Goal: Complete application form

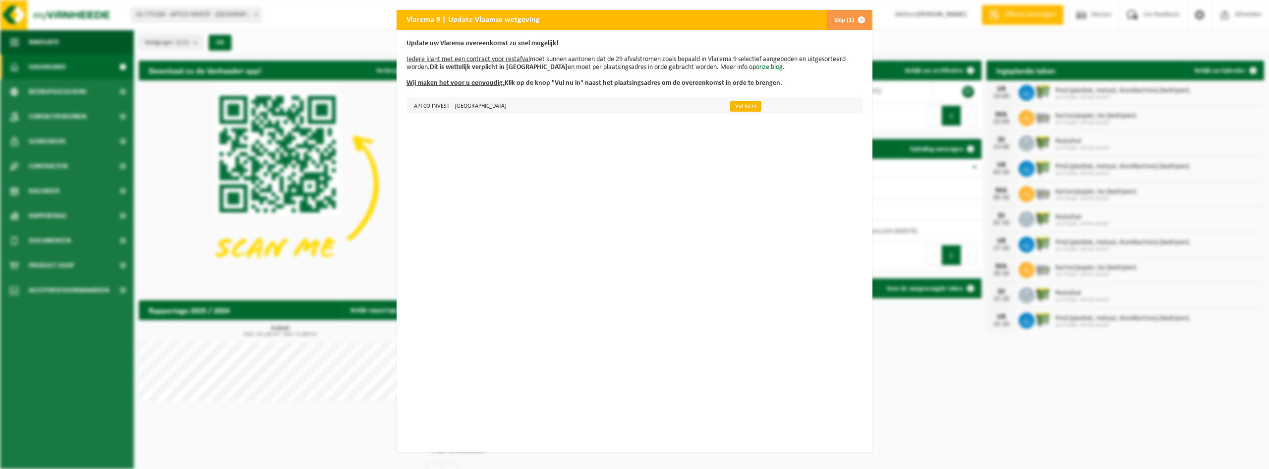
click at [730, 106] on link "Vul nu in" at bounding box center [745, 106] width 31 height 11
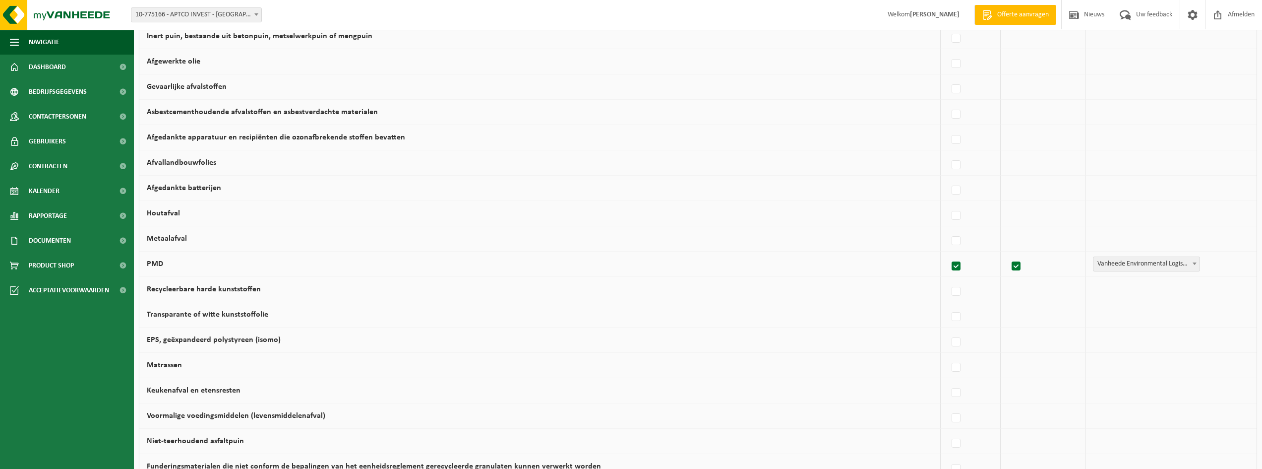
scroll to position [397, 0]
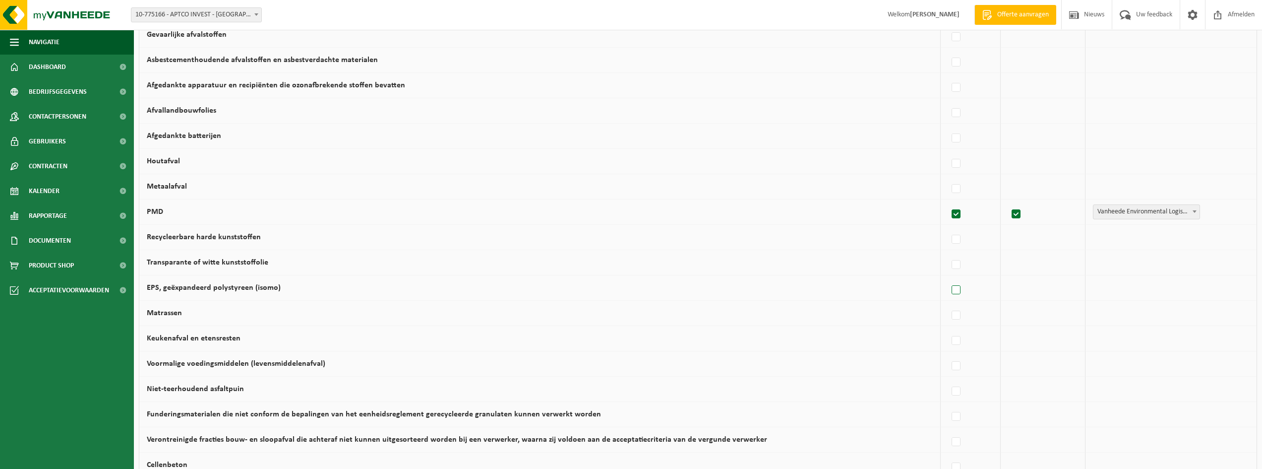
click at [951, 287] on label at bounding box center [957, 290] width 14 height 15
click at [948, 278] on input "EPS, geëxpandeerd polystyreen (isomo)" at bounding box center [948, 277] width 0 height 0
checkbox input "true"
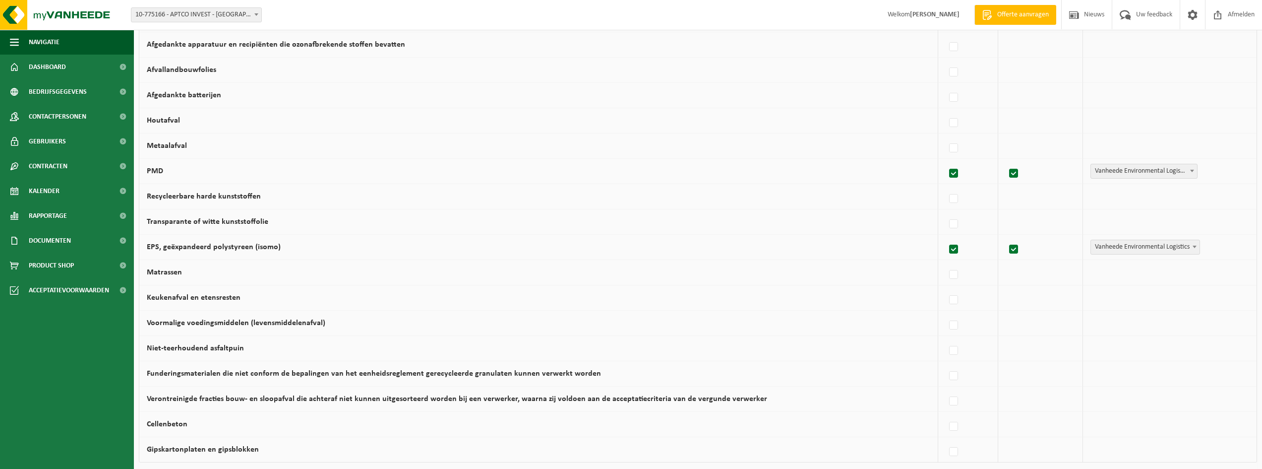
scroll to position [404, 0]
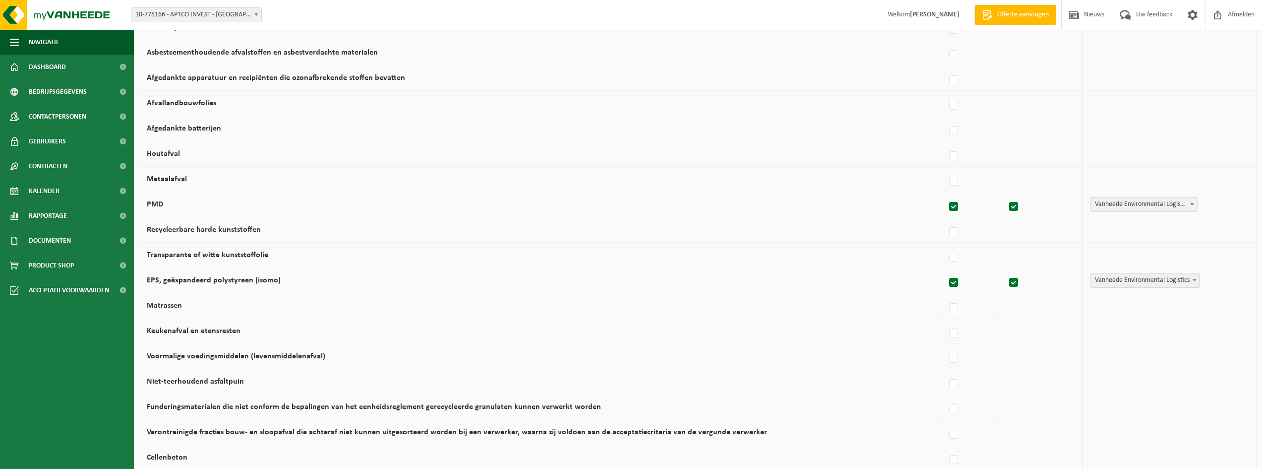
click at [1187, 200] on span at bounding box center [1192, 203] width 10 height 13
click at [947, 178] on label at bounding box center [954, 181] width 14 height 15
click at [946, 169] on input "Metaalafval" at bounding box center [945, 169] width 0 height 0
checkbox input "true"
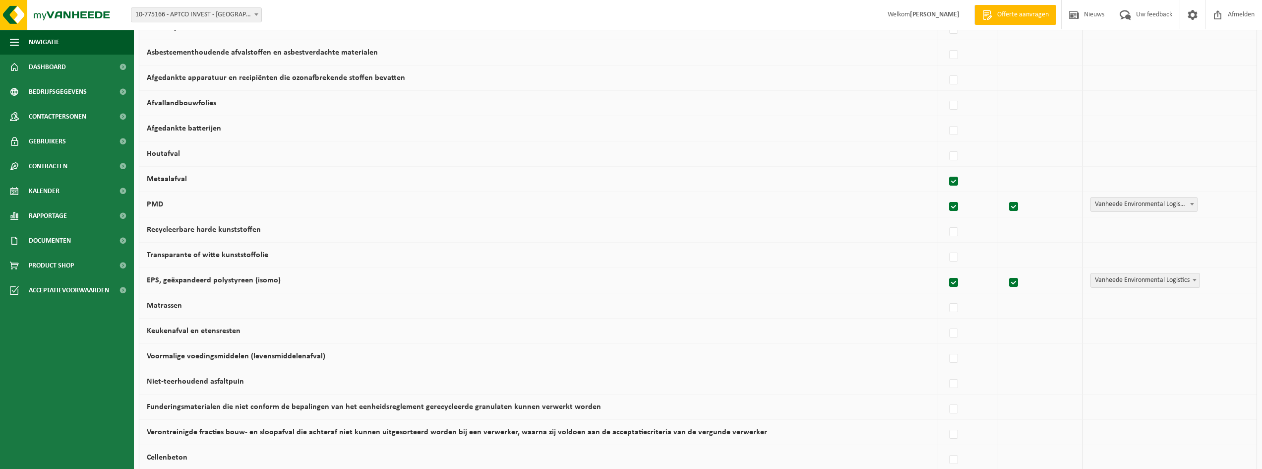
checkbox input "true"
click at [1158, 176] on span "Vanheede Environmental Logistics" at bounding box center [1145, 179] width 109 height 14
select select "Containerpark"
click at [207, 156] on td "Houtafval" at bounding box center [538, 153] width 799 height 25
click at [206, 130] on label "Afgedankte batterijen" at bounding box center [184, 128] width 74 height 8
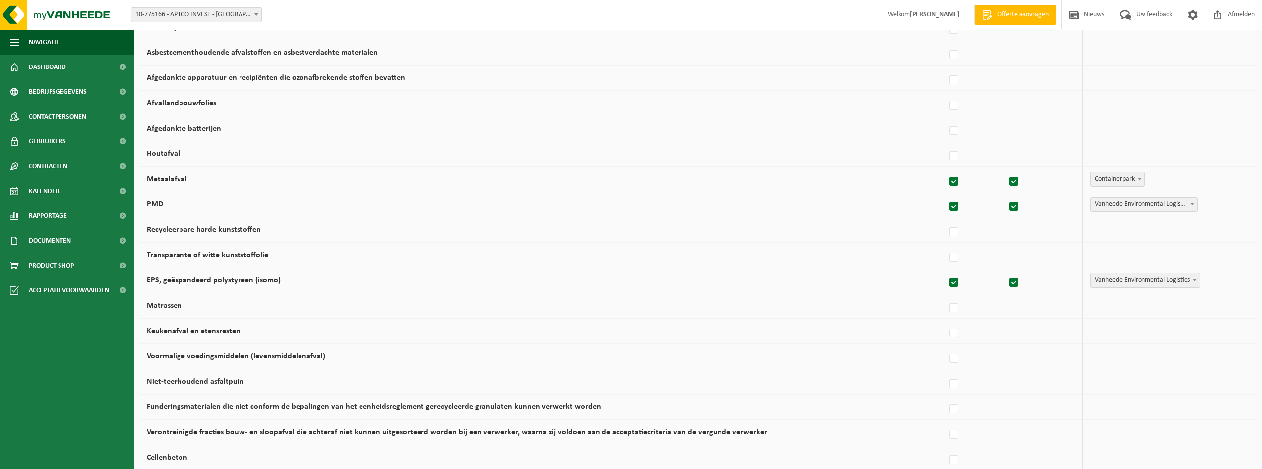
click at [945, 119] on input "Afgedankte batterijen" at bounding box center [945, 118] width 0 height 0
checkbox input "true"
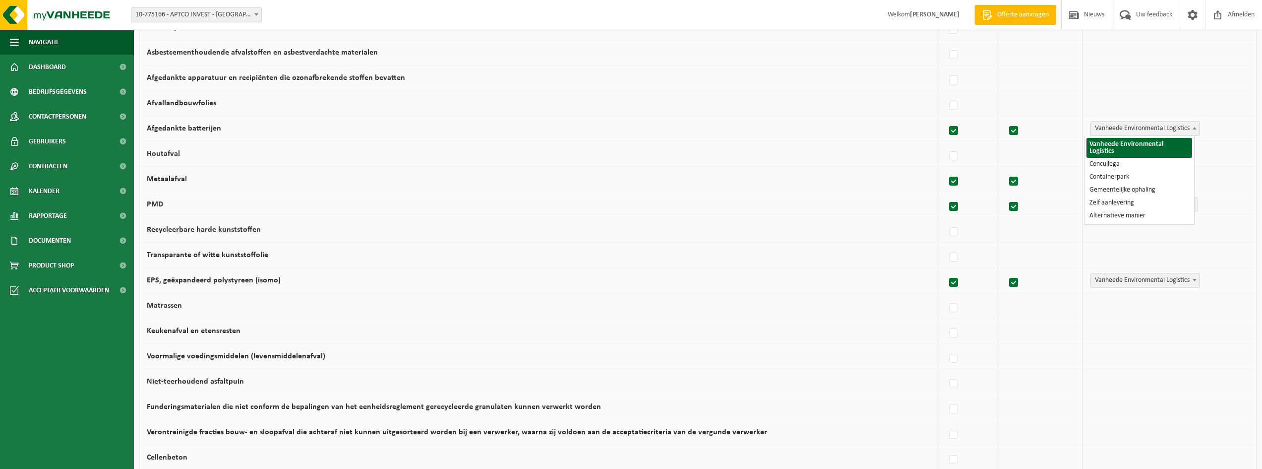
click at [1157, 123] on span "Vanheede Environmental Logistics" at bounding box center [1145, 128] width 109 height 14
select select "Containerpark"
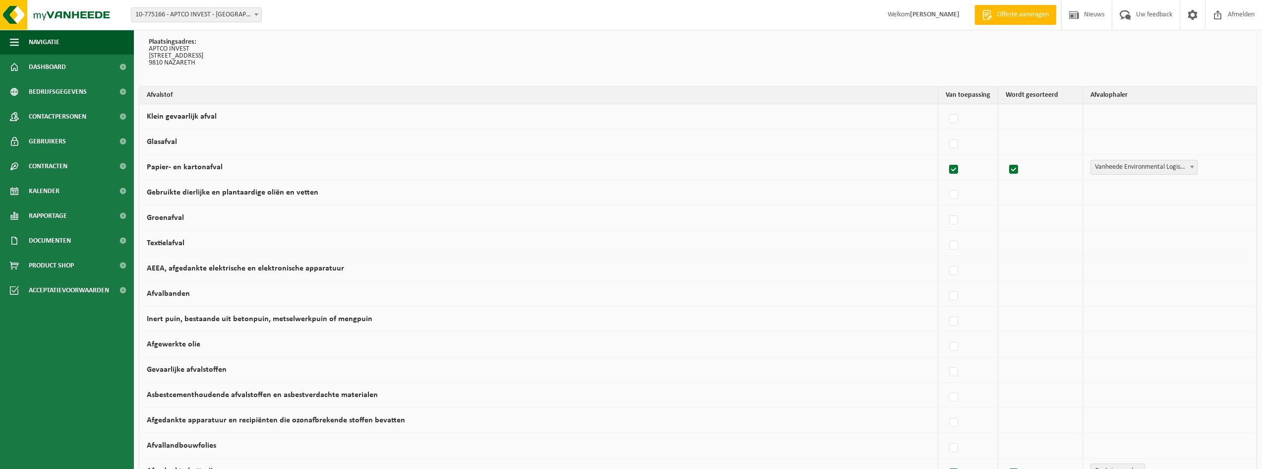
scroll to position [7, 0]
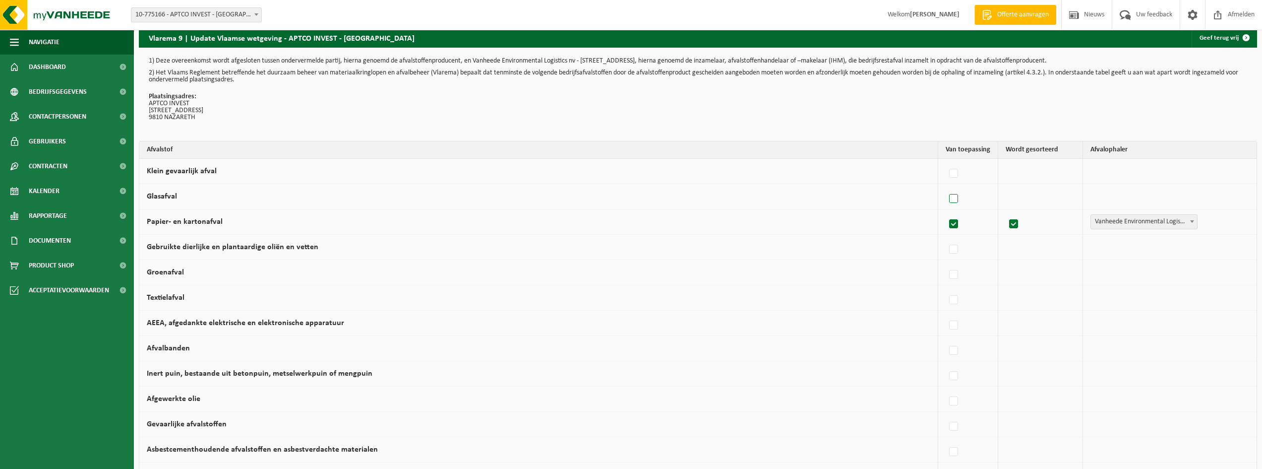
click at [948, 198] on label at bounding box center [954, 198] width 14 height 15
click at [946, 186] on input "Glasafval" at bounding box center [945, 186] width 0 height 0
checkbox input "true"
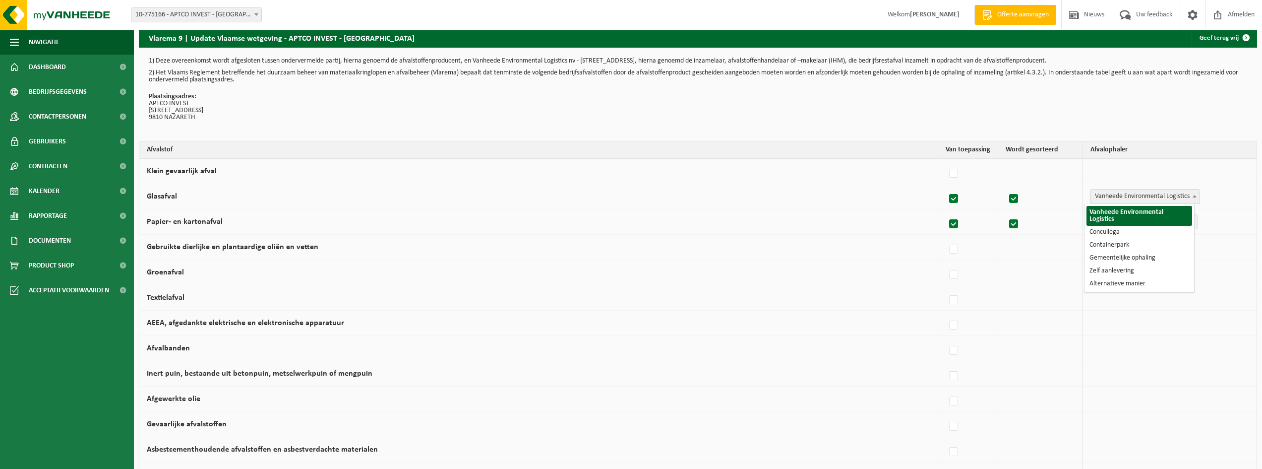
click at [1155, 195] on span "Vanheede Environmental Logistics" at bounding box center [1145, 196] width 109 height 14
select select "Containerpark"
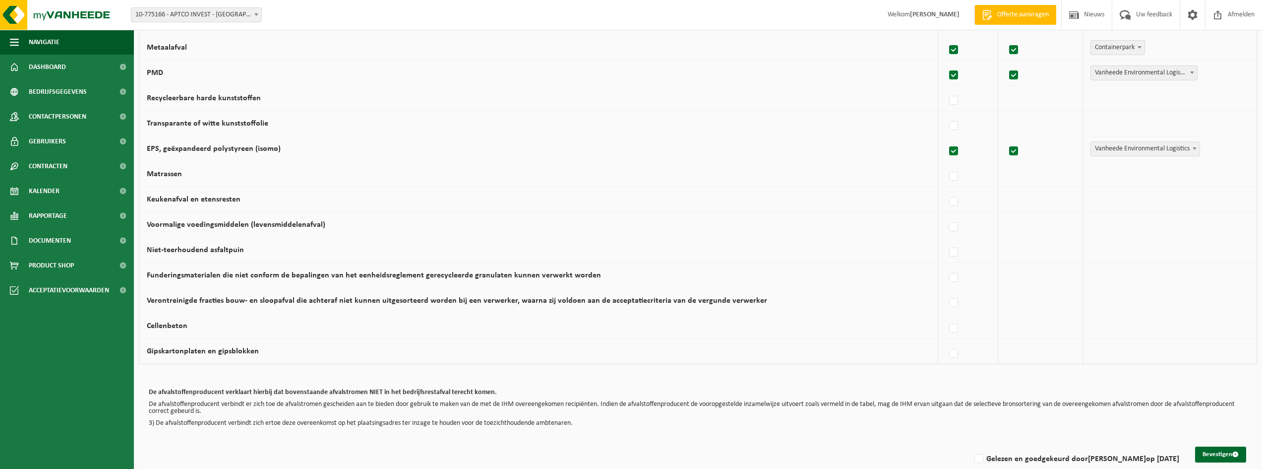
scroll to position [553, 0]
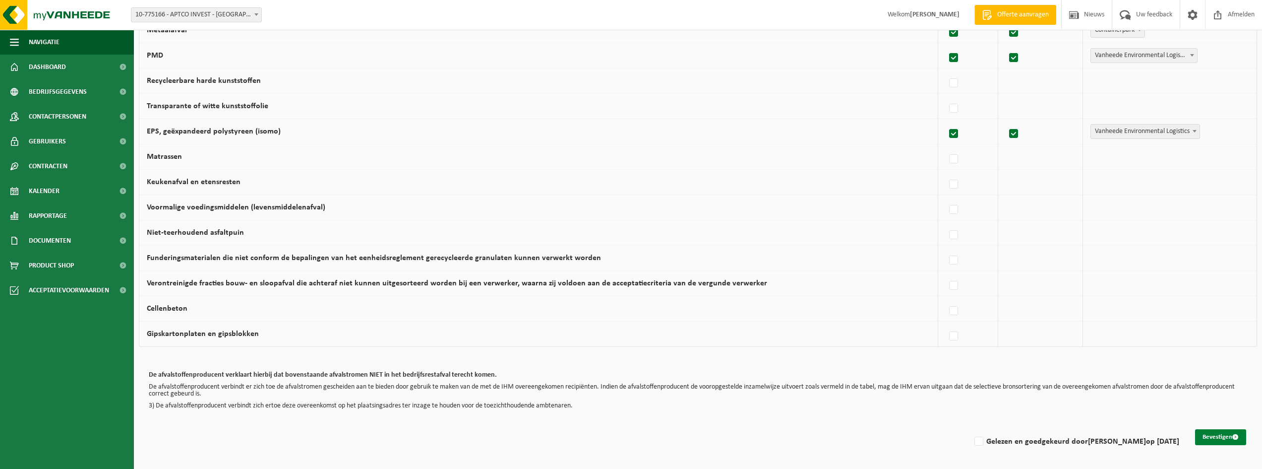
click at [1228, 441] on button "Bevestigen" at bounding box center [1220, 437] width 51 height 16
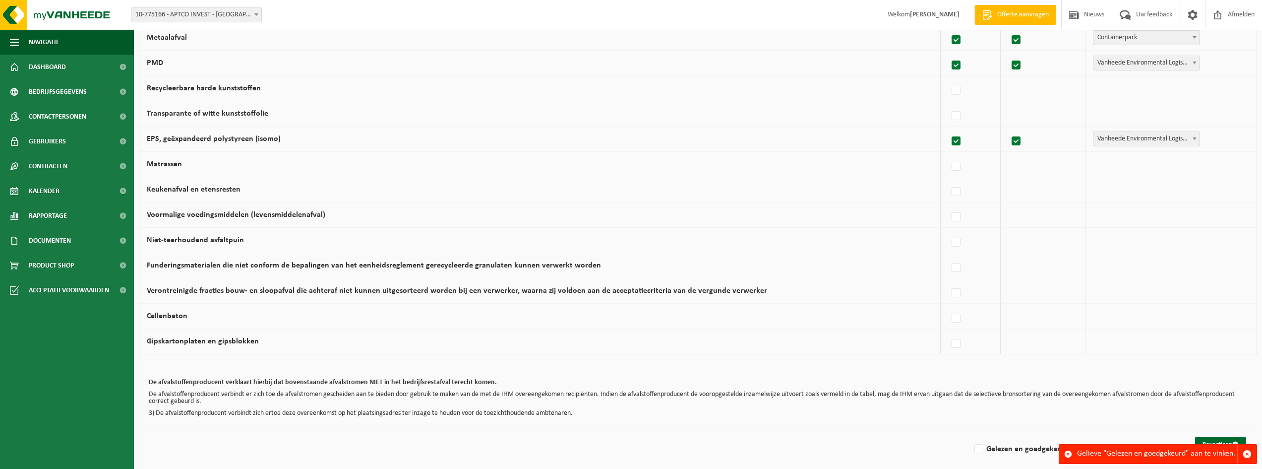
scroll to position [553, 0]
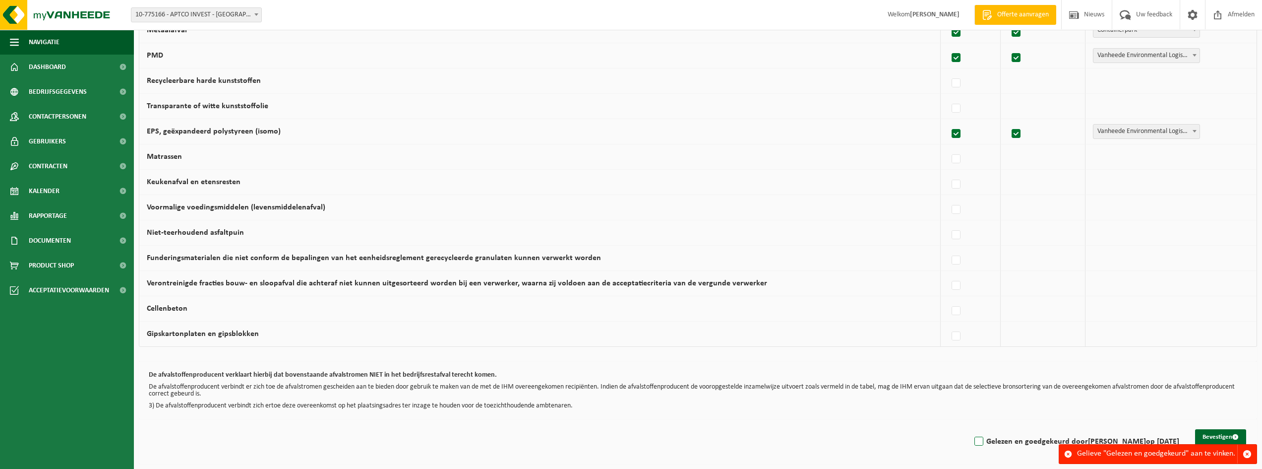
click at [979, 439] on label "Gelezen en goedgekeurd door [PERSON_NAME] op [DATE]" at bounding box center [1075, 441] width 207 height 15
click at [971, 429] on input "Gelezen en goedgekeurd door [PERSON_NAME] op [DATE]" at bounding box center [970, 428] width 0 height 0
checkbox input "true"
click at [1221, 437] on button "Bevestigen" at bounding box center [1220, 437] width 51 height 16
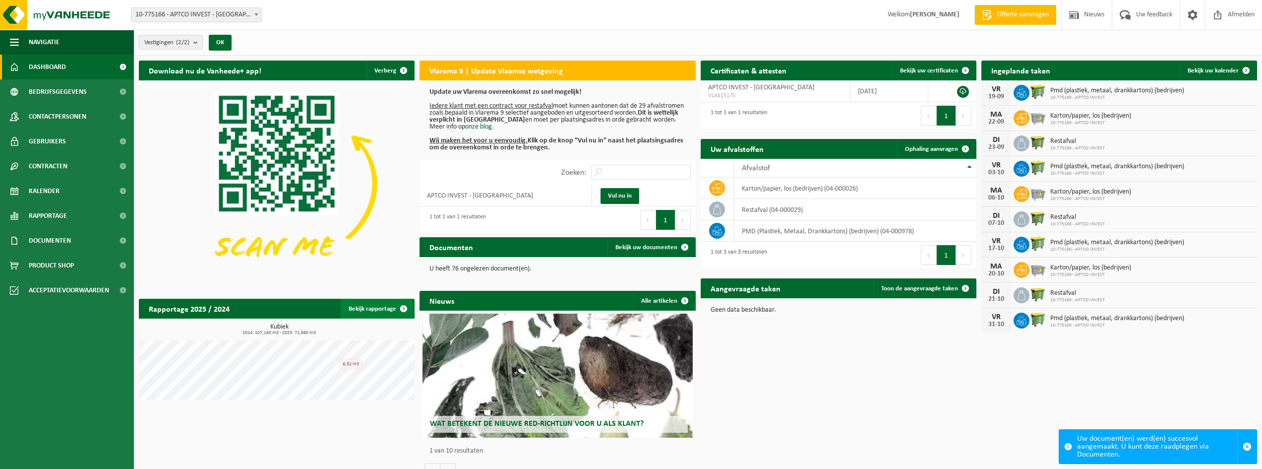
click at [366, 304] on link "Bekijk rapportage" at bounding box center [377, 309] width 73 height 20
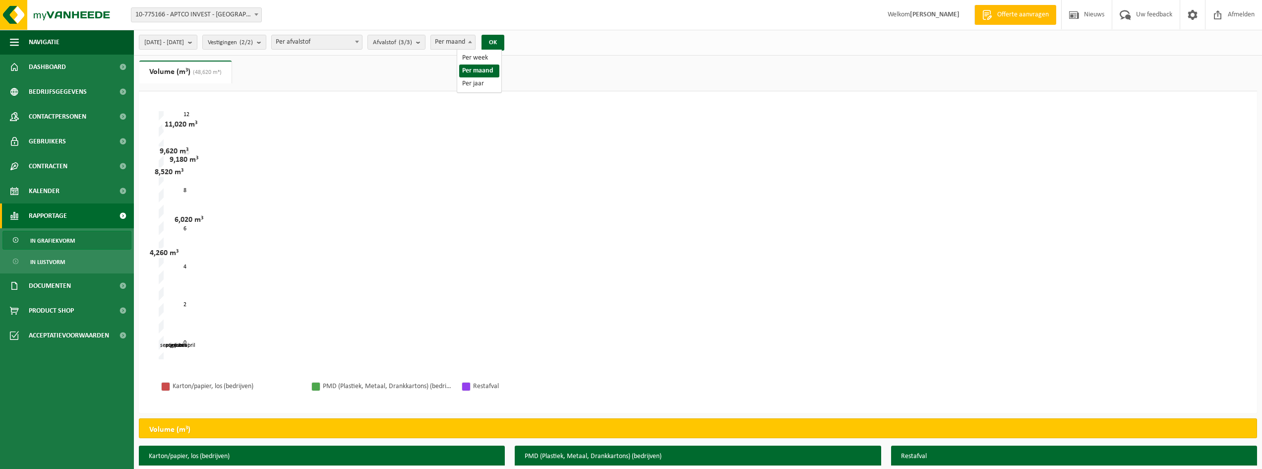
click at [475, 42] on span "Per maand" at bounding box center [453, 42] width 44 height 14
click at [504, 43] on button "OK" at bounding box center [492, 43] width 23 height 16
click at [197, 44] on b "submit" at bounding box center [192, 42] width 9 height 14
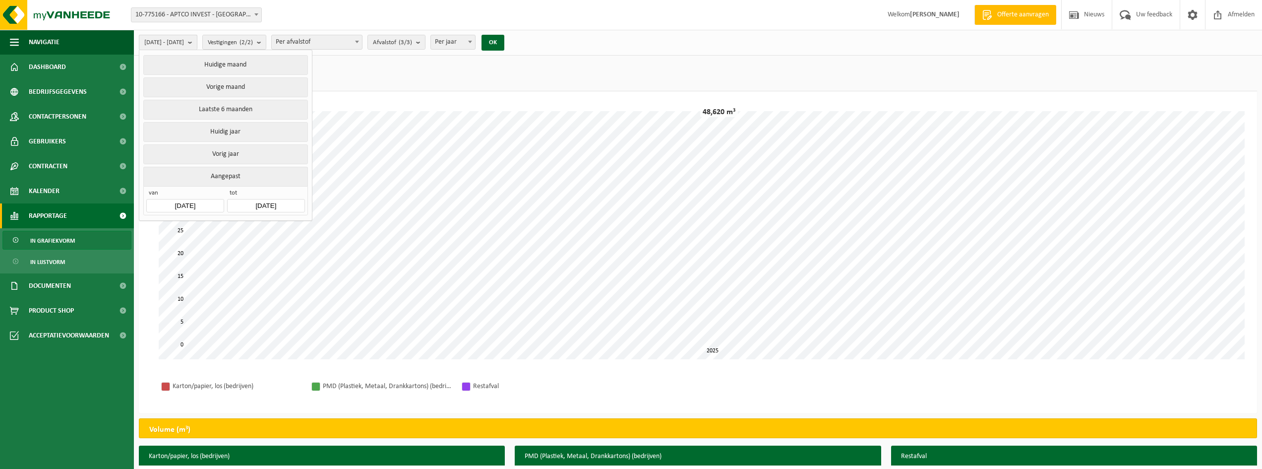
click at [197, 44] on b "submit" at bounding box center [192, 42] width 9 height 14
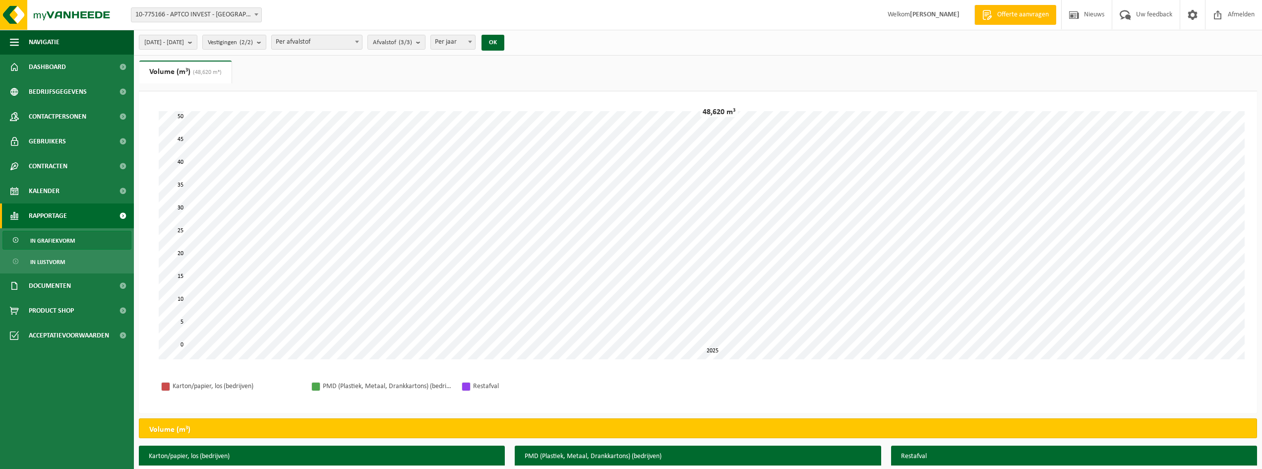
click at [177, 74] on link "Volume (m³) (48,620 m³)" at bounding box center [185, 71] width 92 height 23
click at [475, 38] on span at bounding box center [470, 41] width 10 height 13
select select "2"
click at [504, 39] on button "OK" at bounding box center [492, 43] width 23 height 16
